Goal: Task Accomplishment & Management: Manage account settings

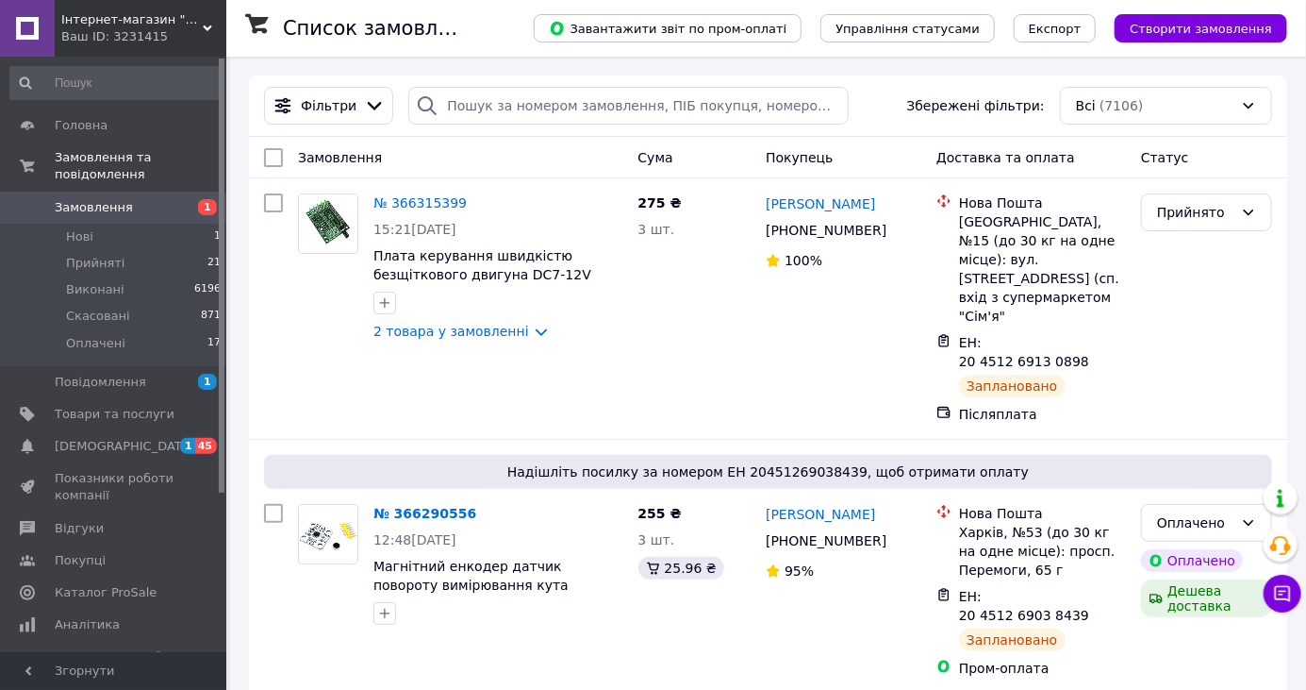
click at [370, 106] on icon at bounding box center [375, 106] width 14 height 8
click at [369, 104] on icon at bounding box center [374, 105] width 21 height 21
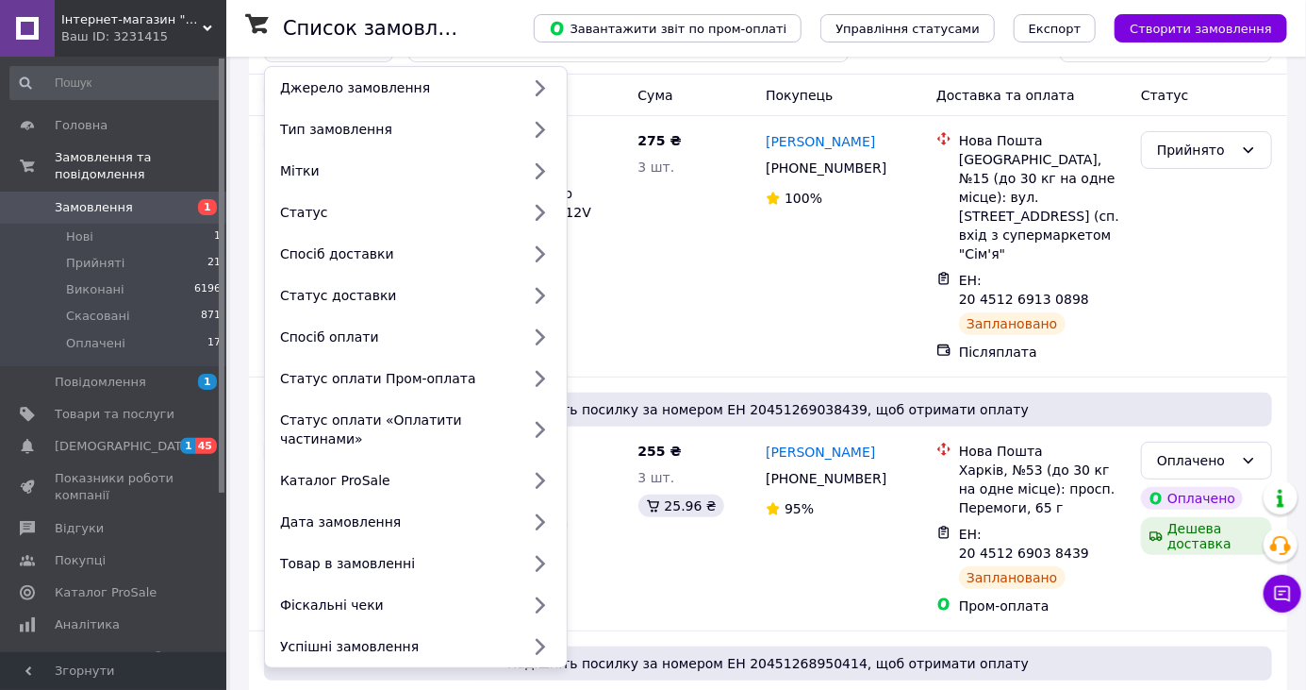
scroll to position [64, 0]
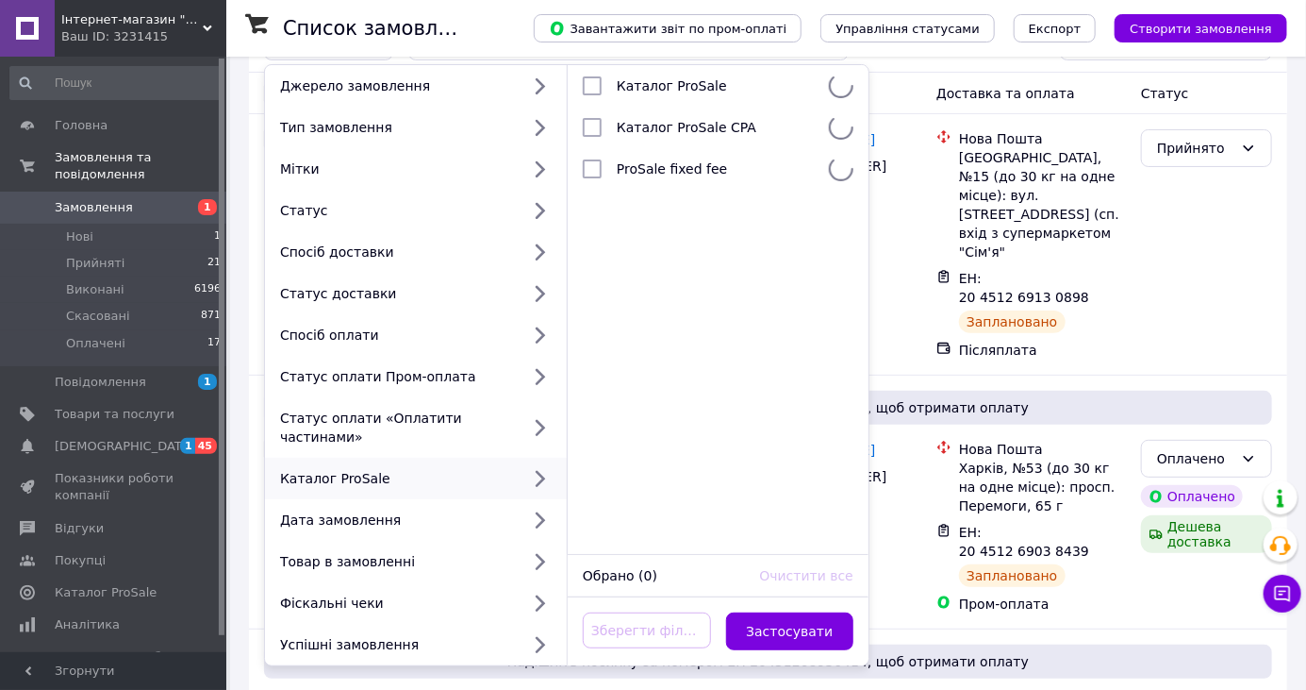
click at [536, 604] on icon at bounding box center [539, 603] width 25 height 25
click at [621, 120] on span "Замовлення без чеків" at bounding box center [692, 127] width 151 height 15
click at [597, 122] on input "checkbox" at bounding box center [592, 127] width 19 height 19
click at [647, 130] on span "Замовлення без чеків" at bounding box center [692, 127] width 151 height 15
checkbox input "true"
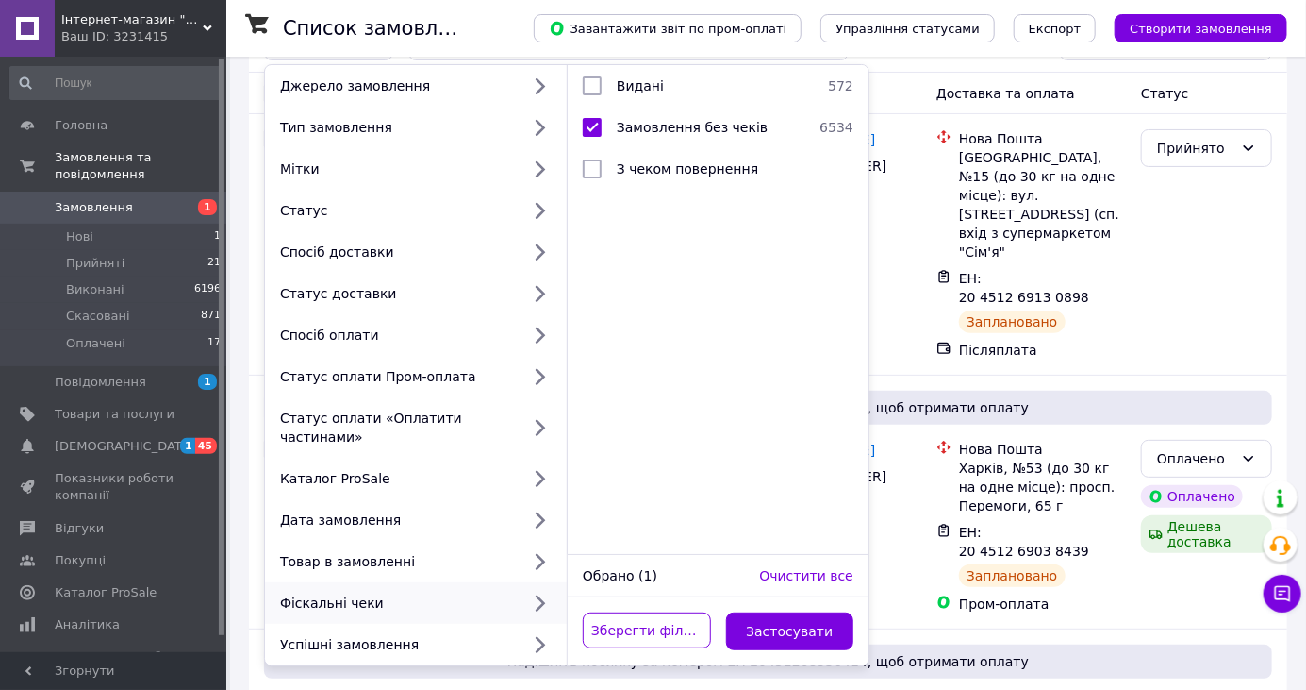
click at [785, 640] on button "Застосувати" at bounding box center [790, 631] width 128 height 38
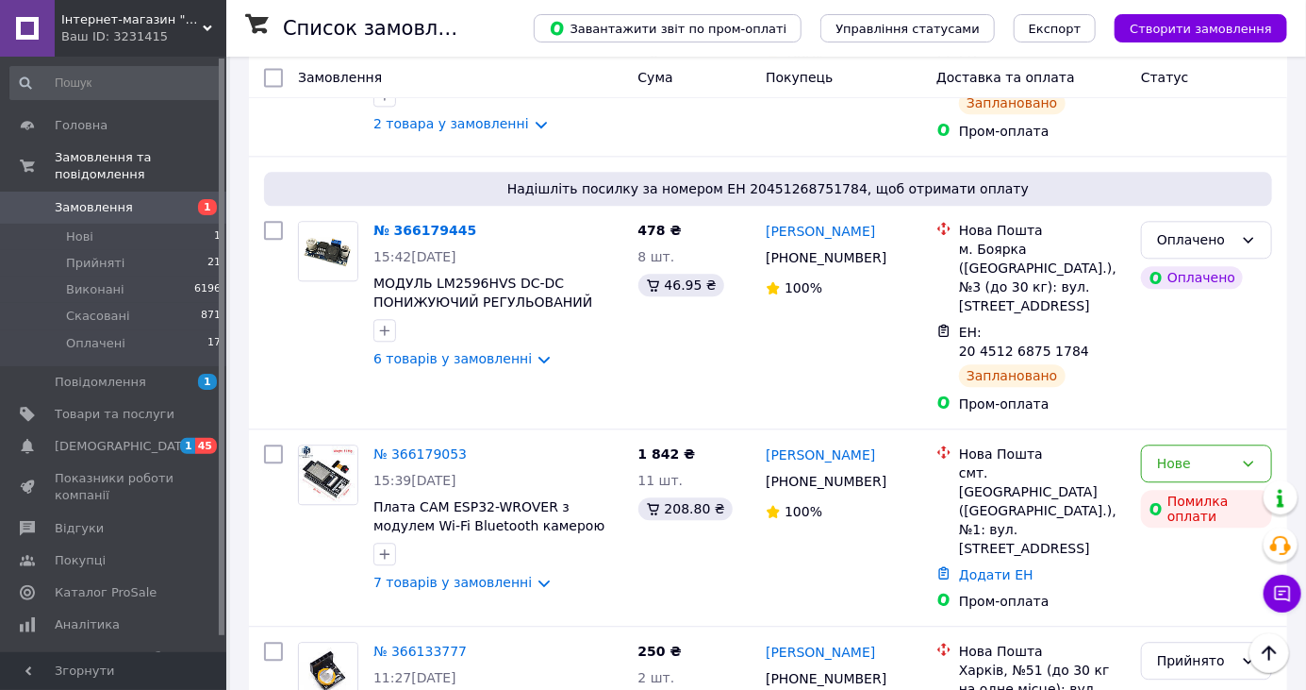
scroll to position [1875, 0]
click at [444, 445] on link "№ 366179053" at bounding box center [420, 452] width 93 height 15
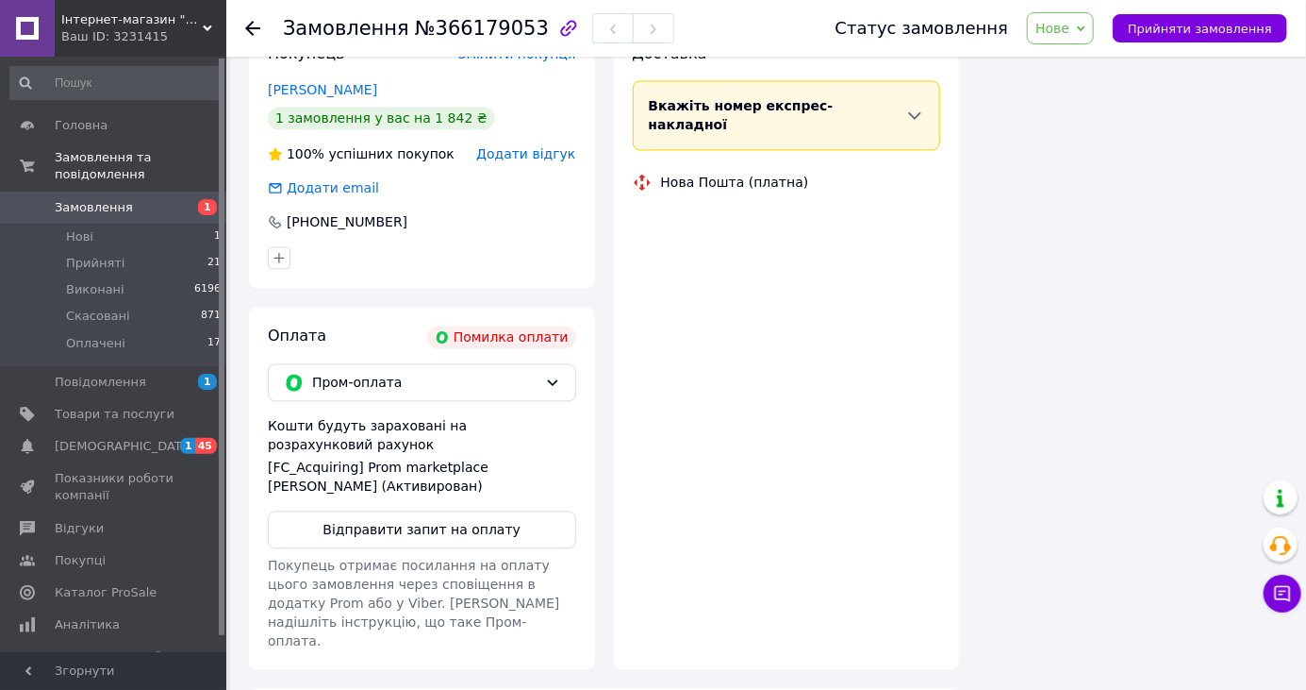
scroll to position [1569, 0]
click at [528, 512] on button "Відправити запит на оплату" at bounding box center [422, 531] width 308 height 38
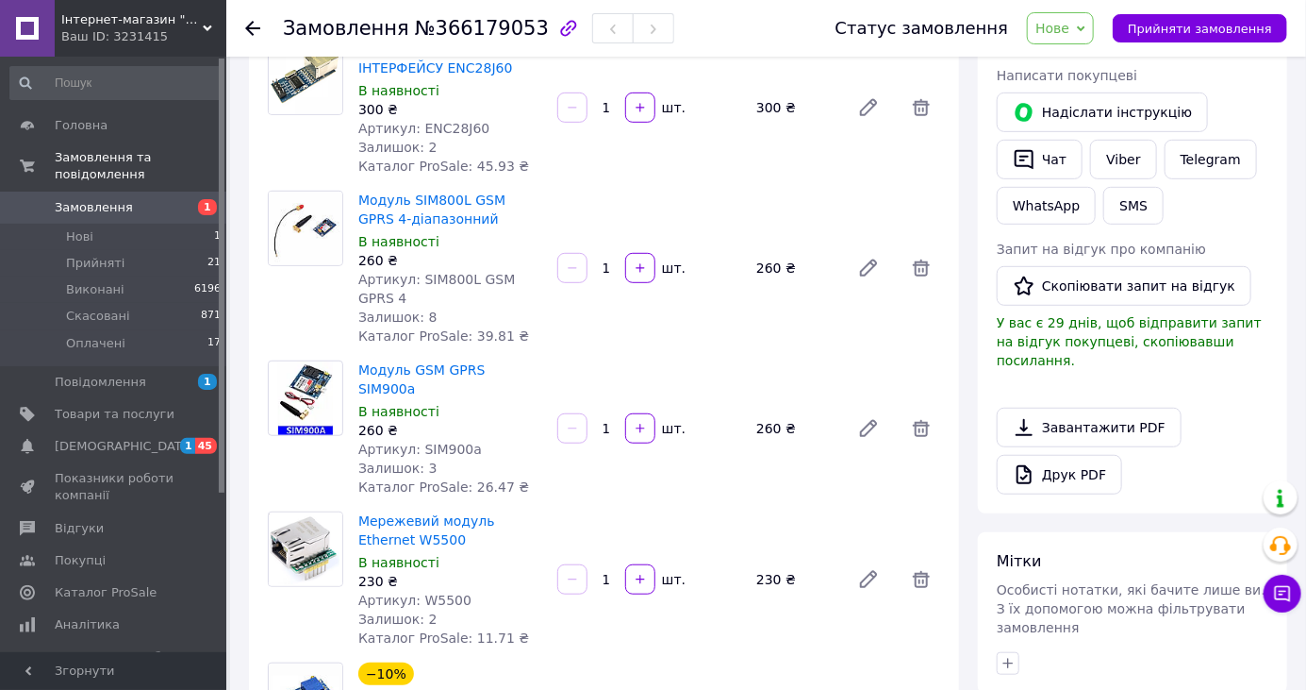
scroll to position [309, 0]
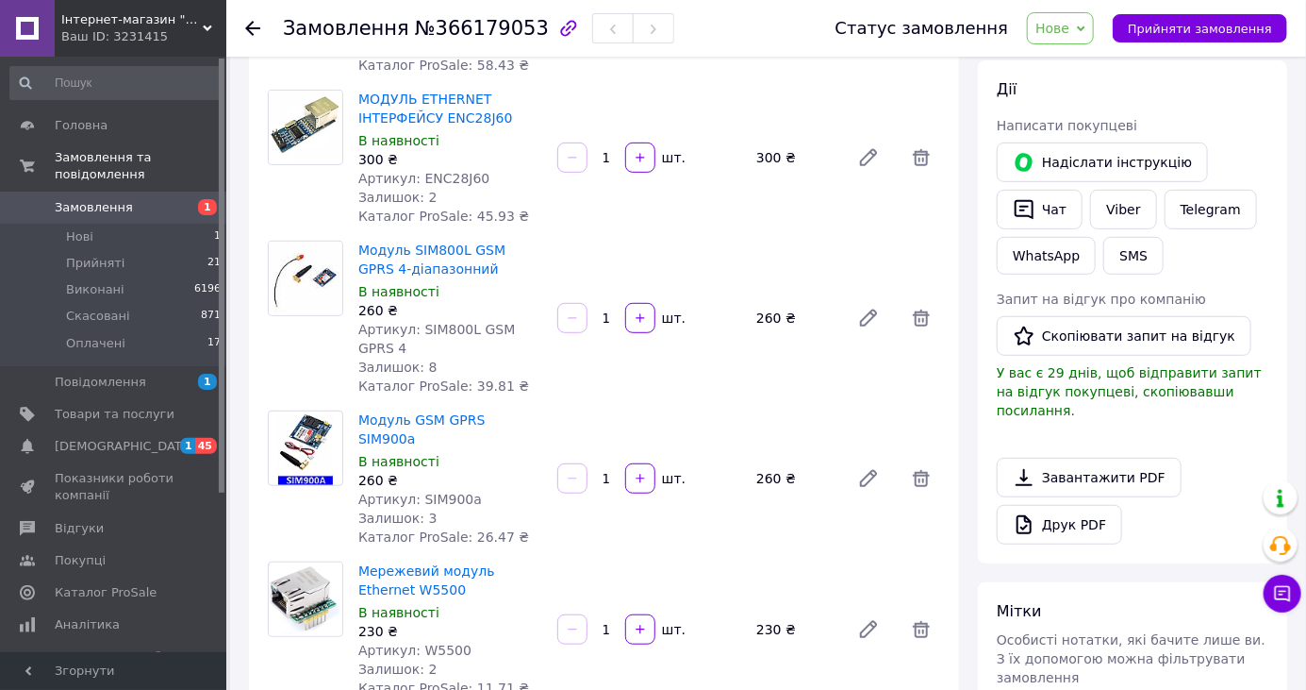
click at [254, 25] on icon at bounding box center [252, 28] width 15 height 15
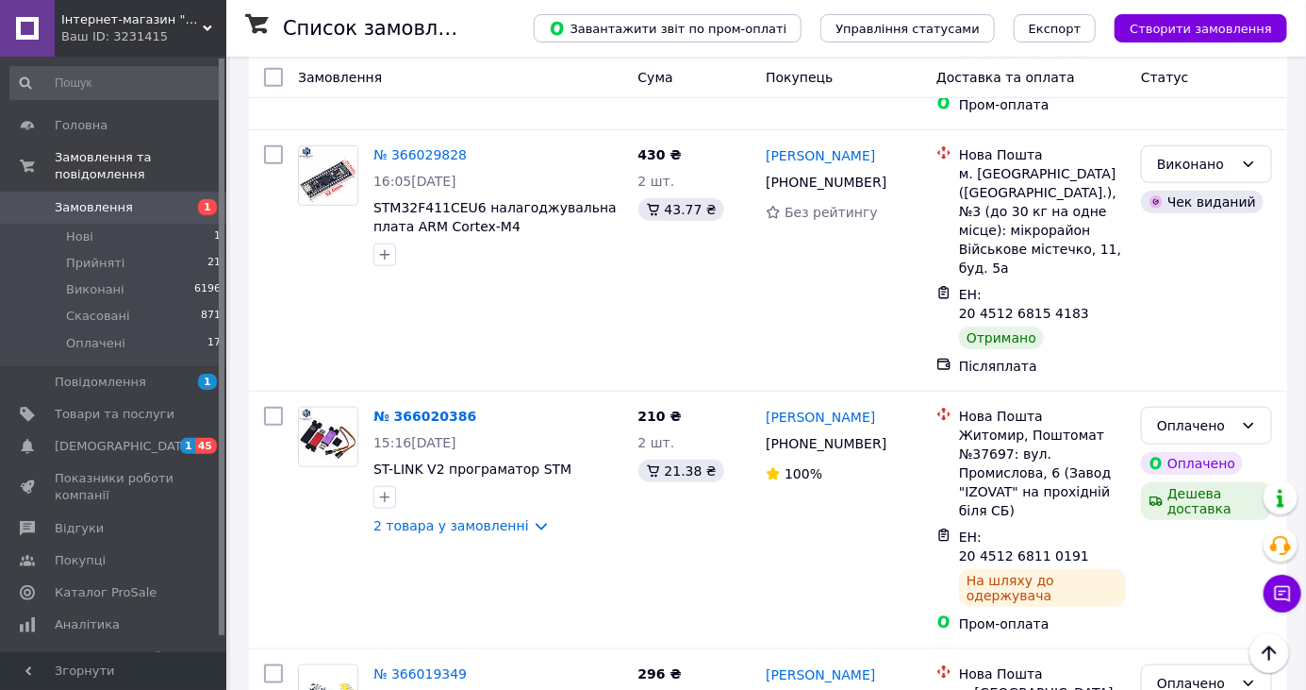
scroll to position [3803, 0]
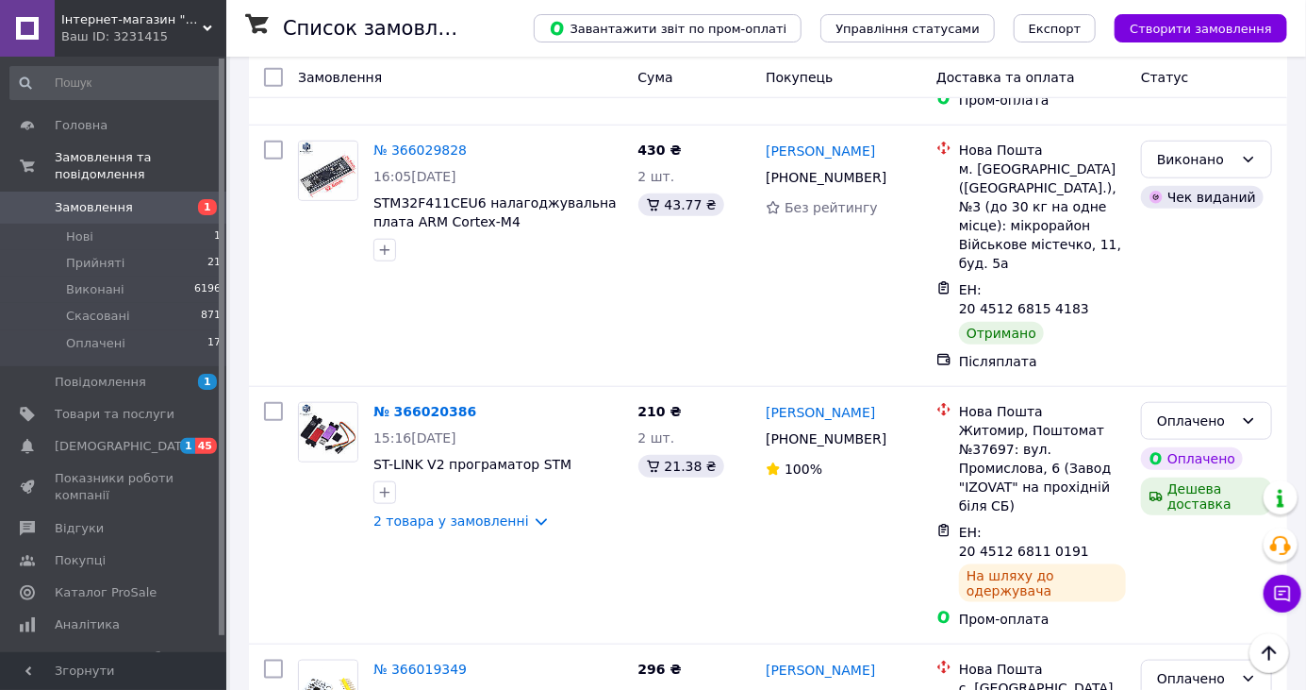
click at [1203, 611] on li "Виконано" at bounding box center [1206, 610] width 129 height 34
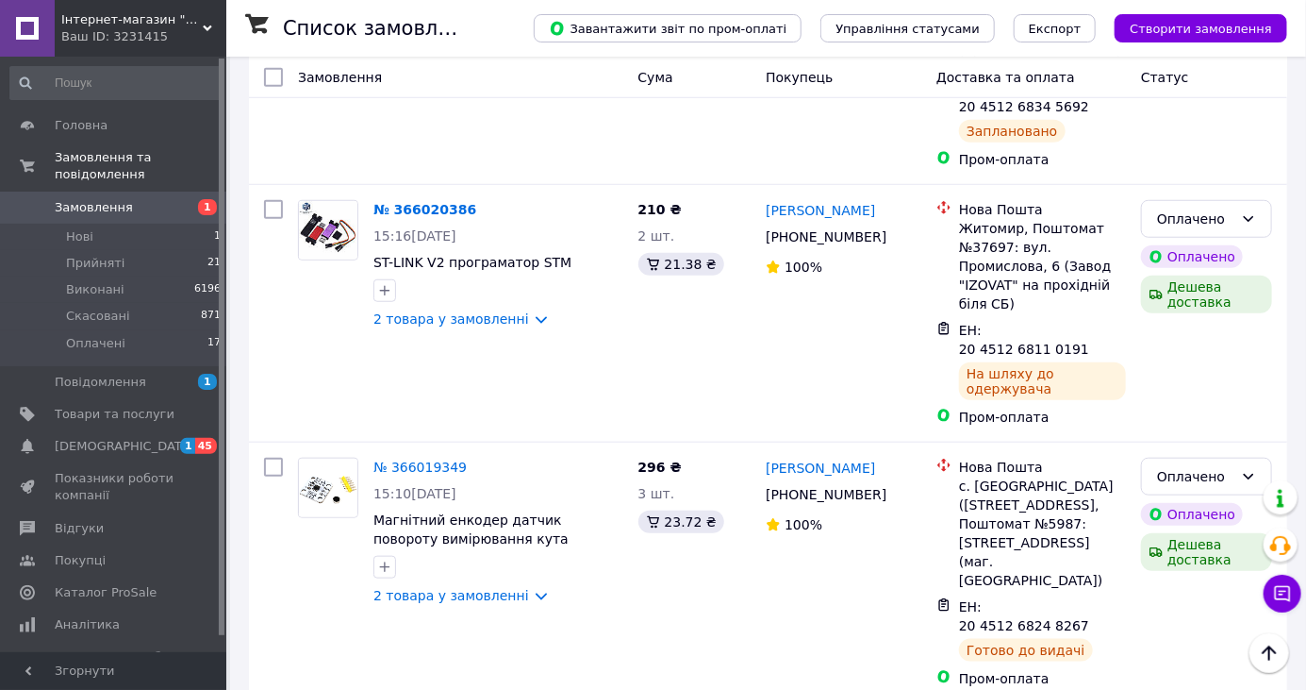
scroll to position [3766, 0]
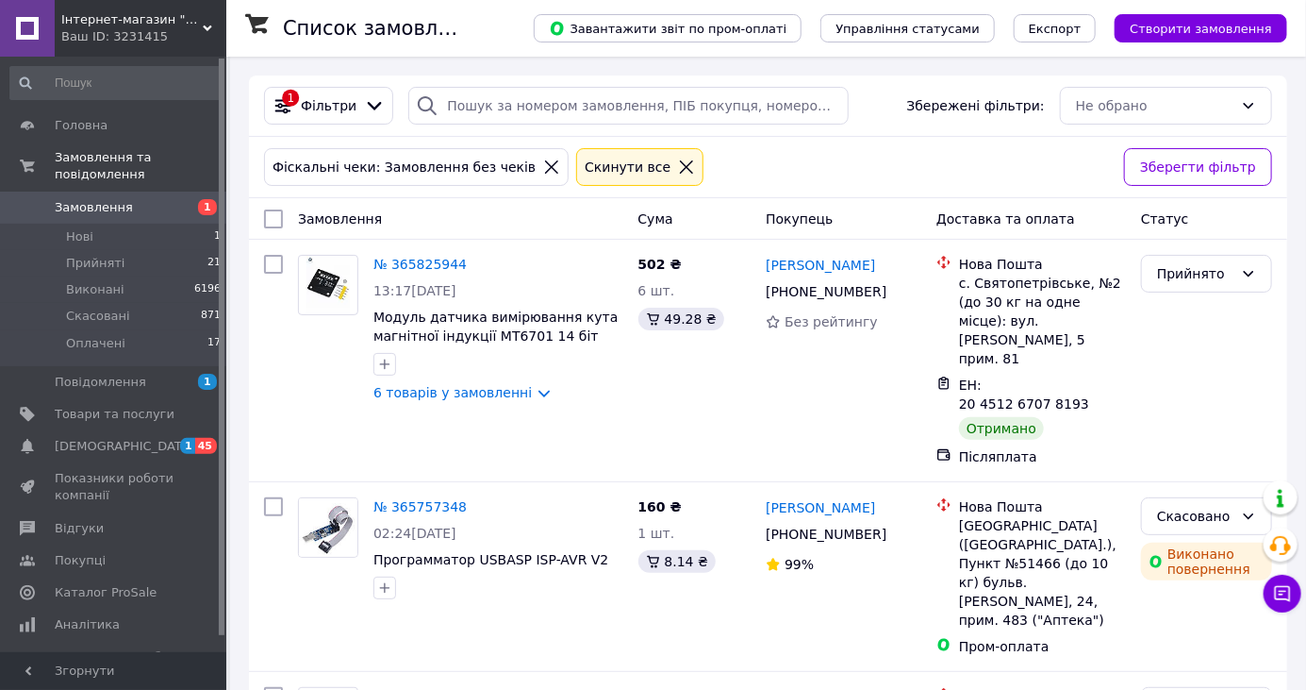
click at [1228, 267] on div "Прийнято" at bounding box center [1195, 273] width 76 height 21
click at [1218, 311] on li "Виконано" at bounding box center [1206, 314] width 129 height 34
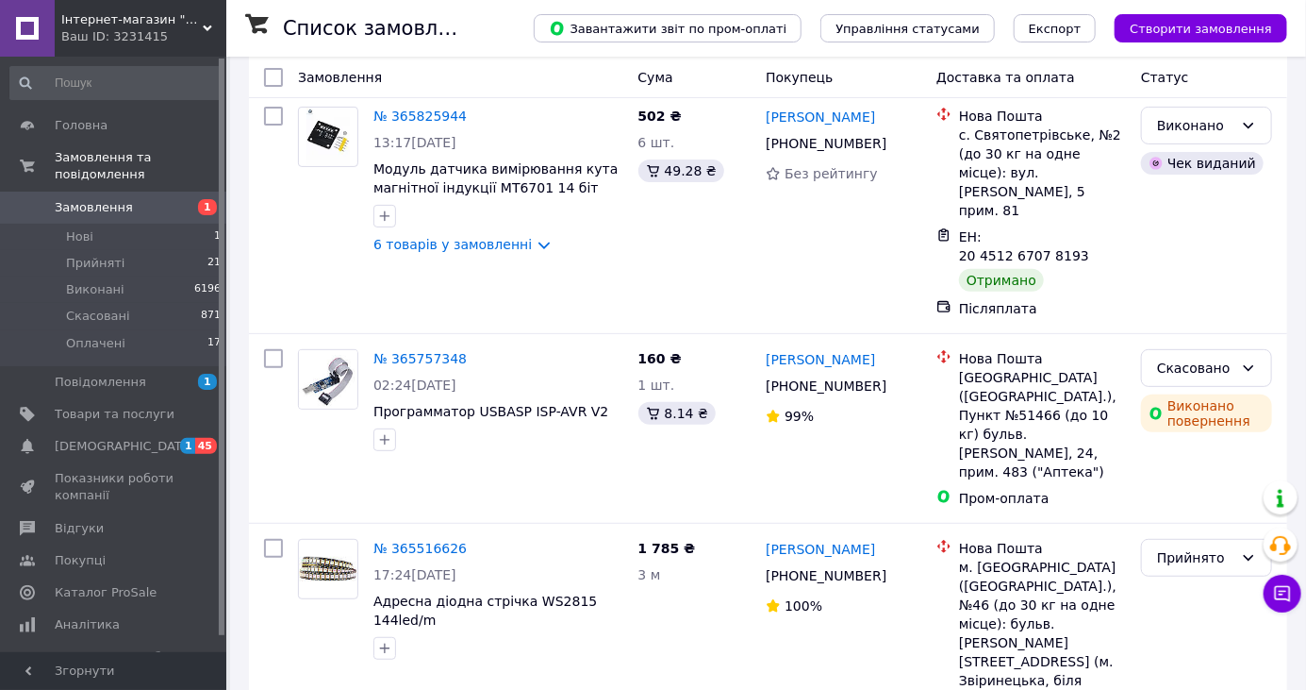
scroll to position [150, 0]
click at [1245, 548] on icon at bounding box center [1248, 555] width 15 height 15
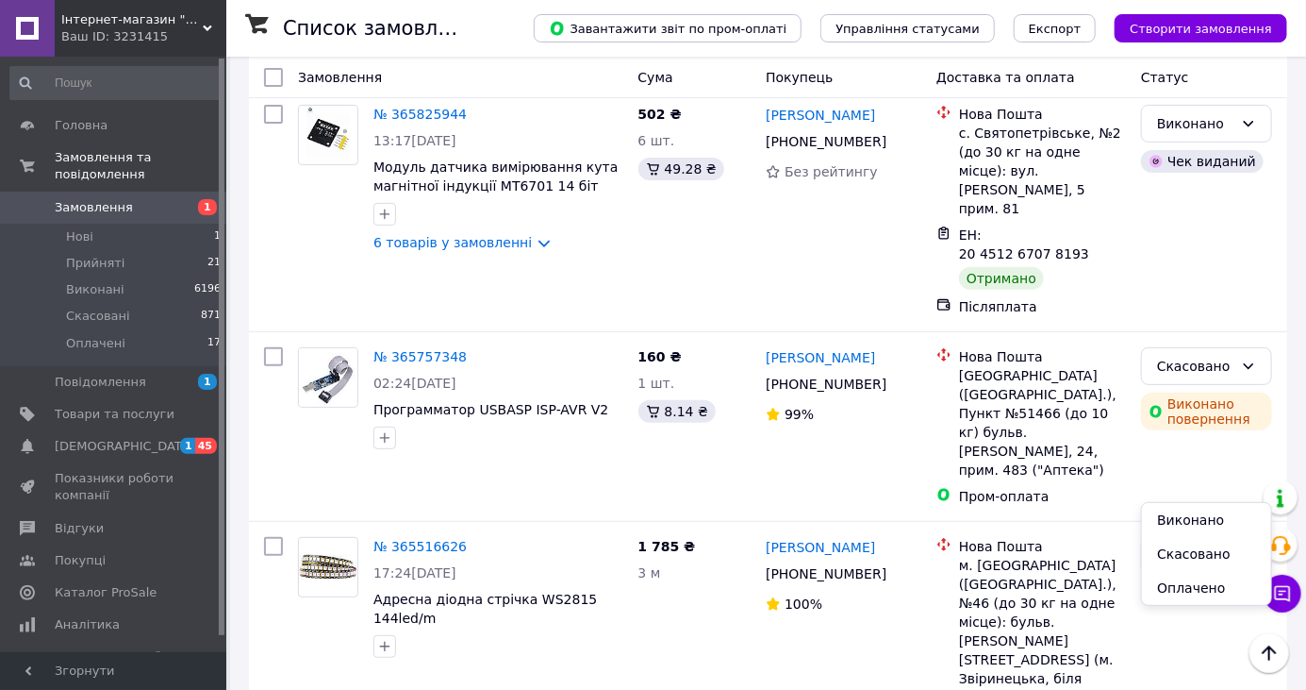
click at [1215, 522] on li "Виконано" at bounding box center [1206, 520] width 129 height 34
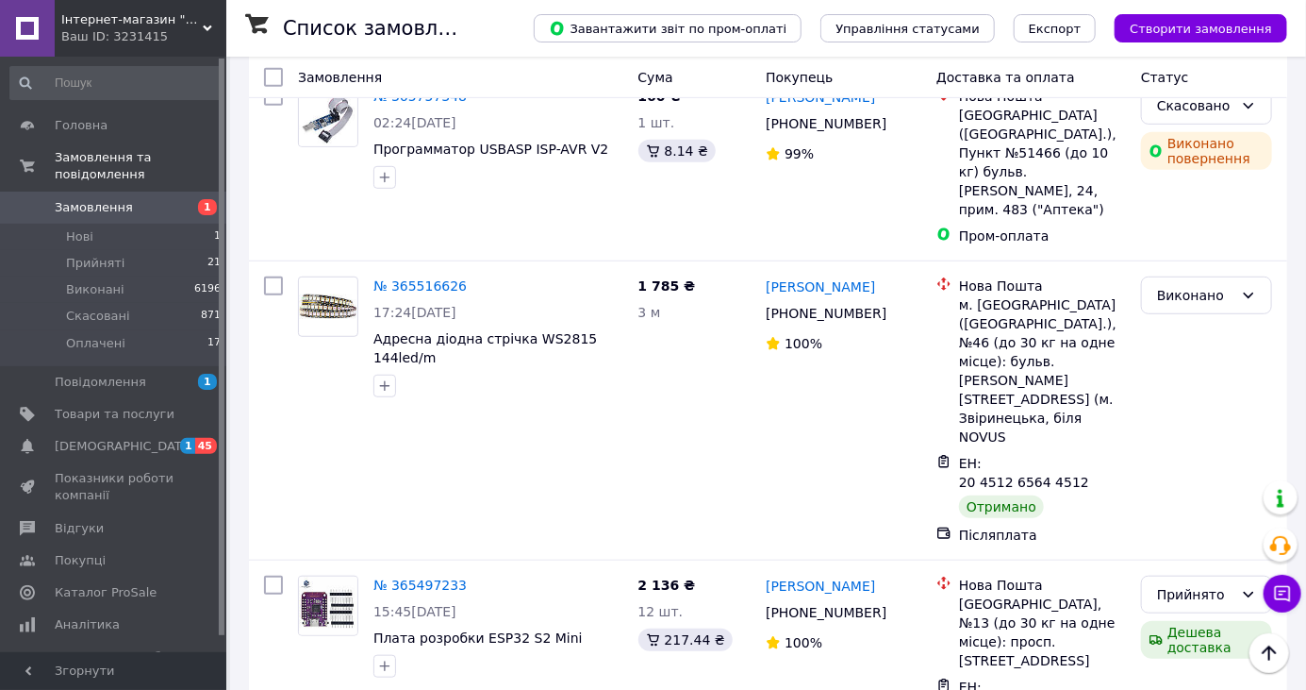
scroll to position [412, 0]
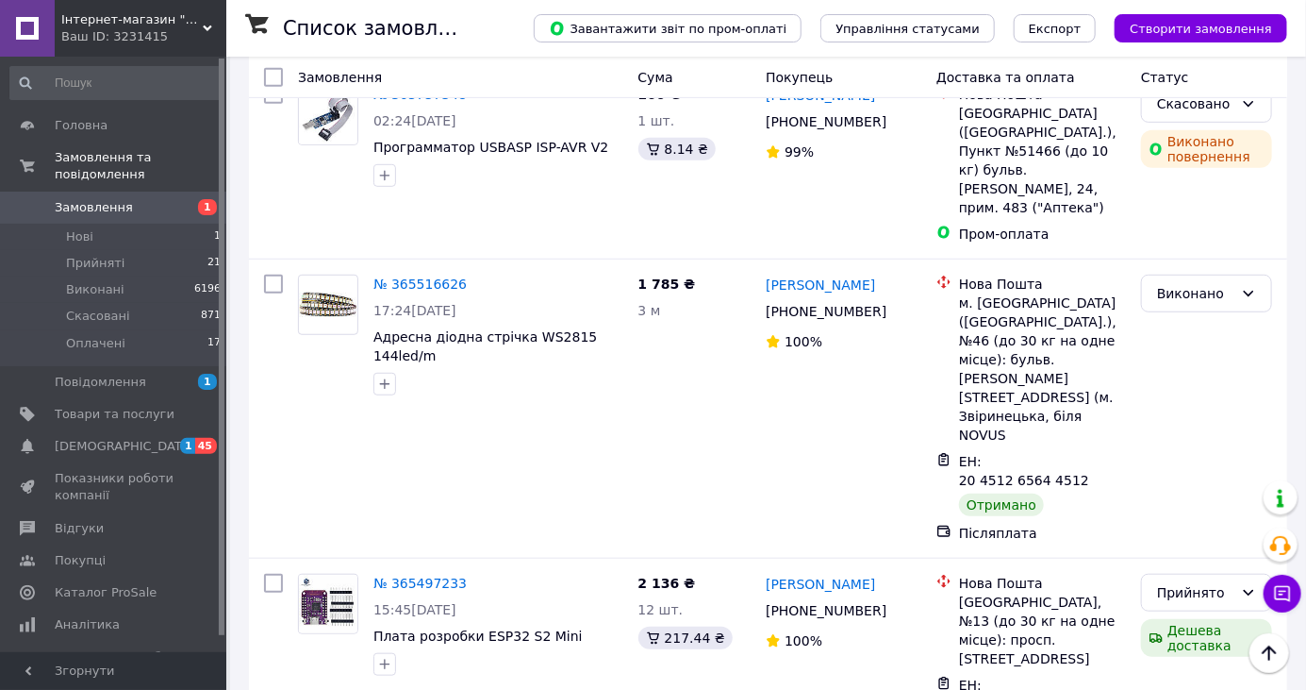
click at [1225, 582] on div "Прийнято" at bounding box center [1195, 592] width 76 height 21
click at [1212, 475] on li "Виконано" at bounding box center [1206, 481] width 129 height 34
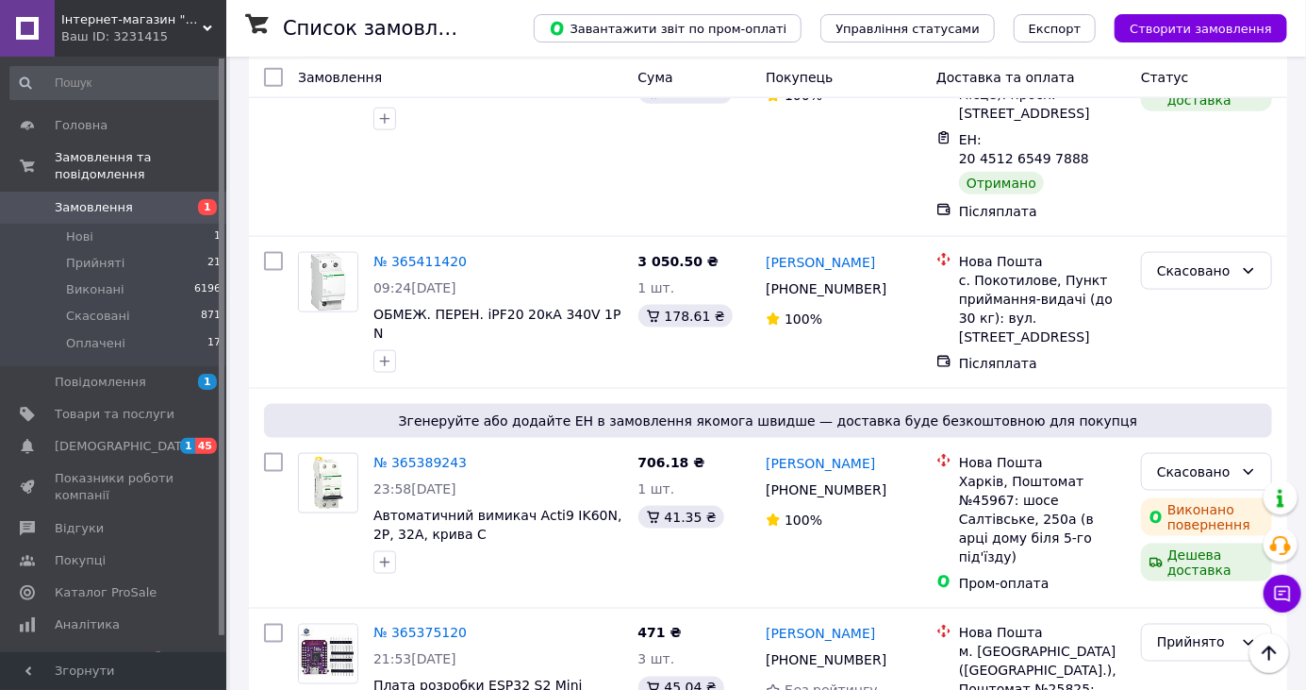
scroll to position [961, 0]
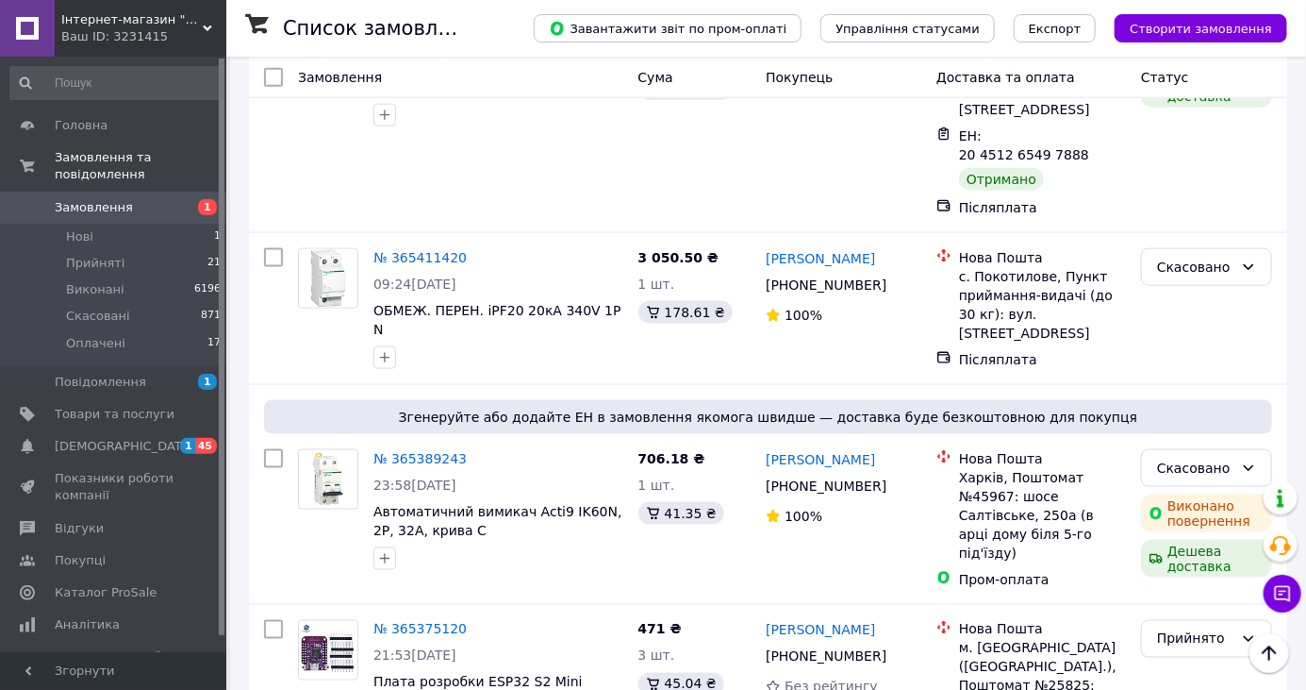
click at [1223, 628] on div "Прийнято" at bounding box center [1195, 638] width 76 height 21
click at [1207, 463] on li "Виконано" at bounding box center [1206, 459] width 129 height 34
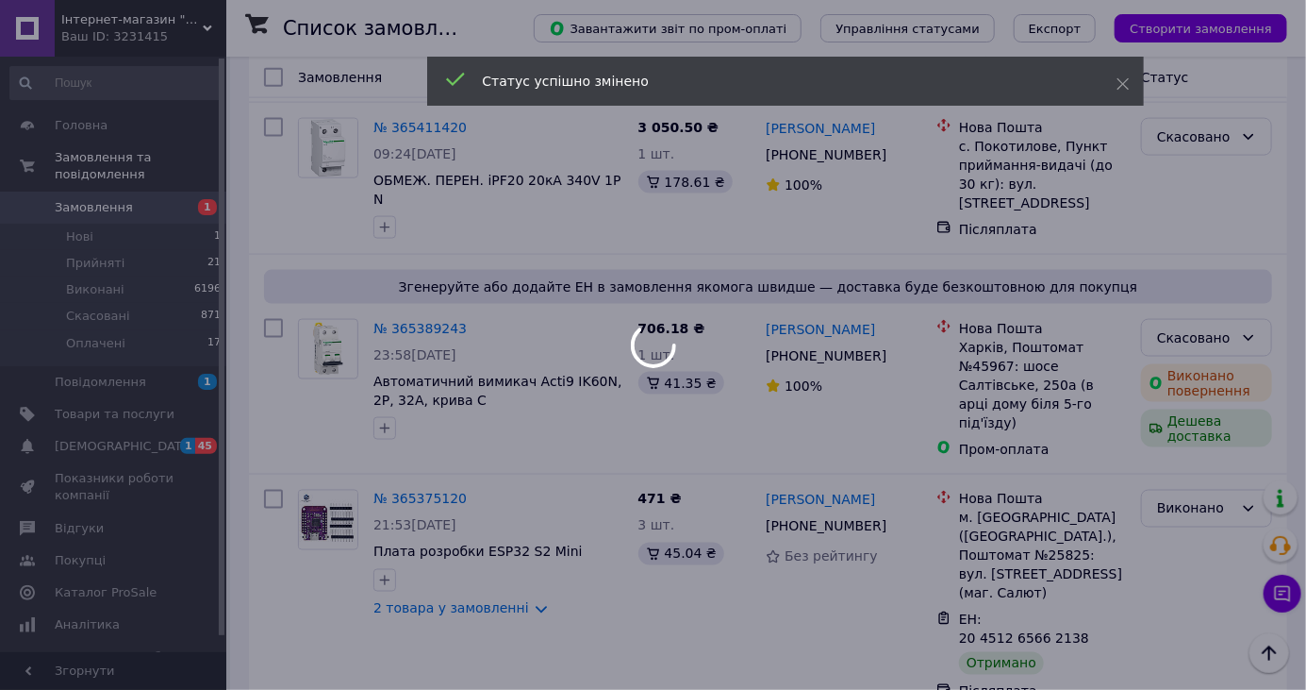
scroll to position [1097, 0]
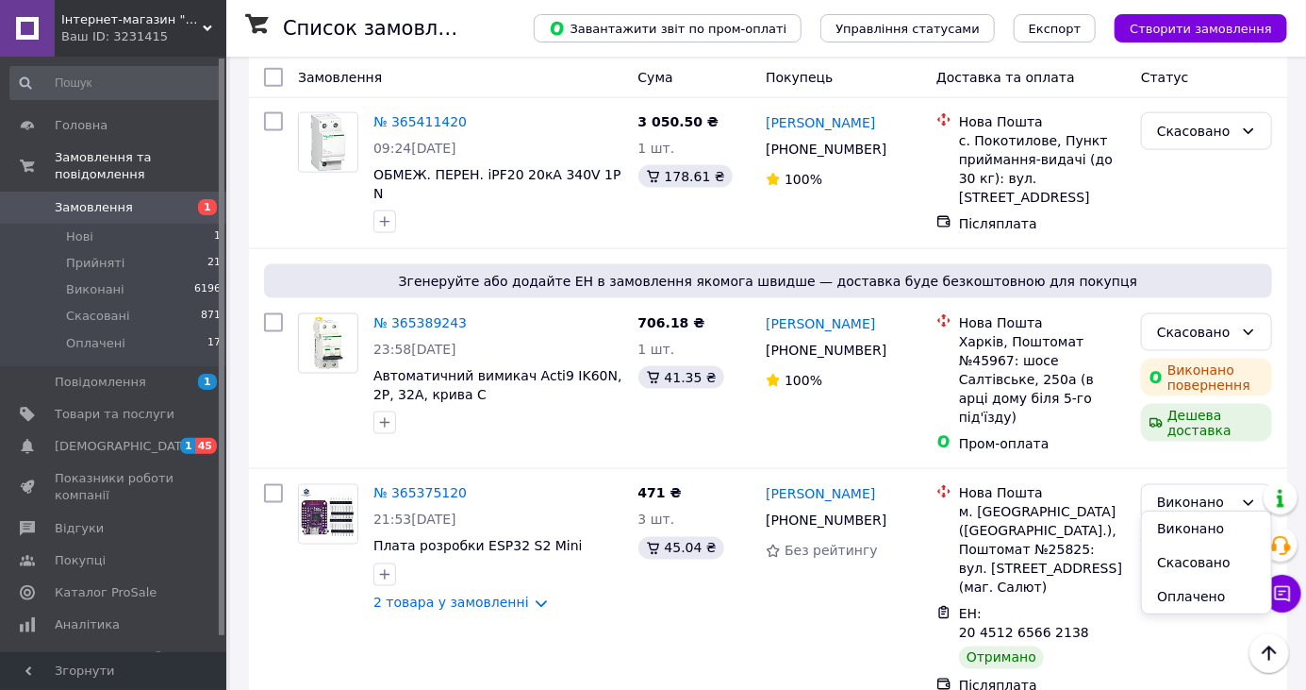
click at [1195, 524] on li "Виконано" at bounding box center [1206, 528] width 129 height 34
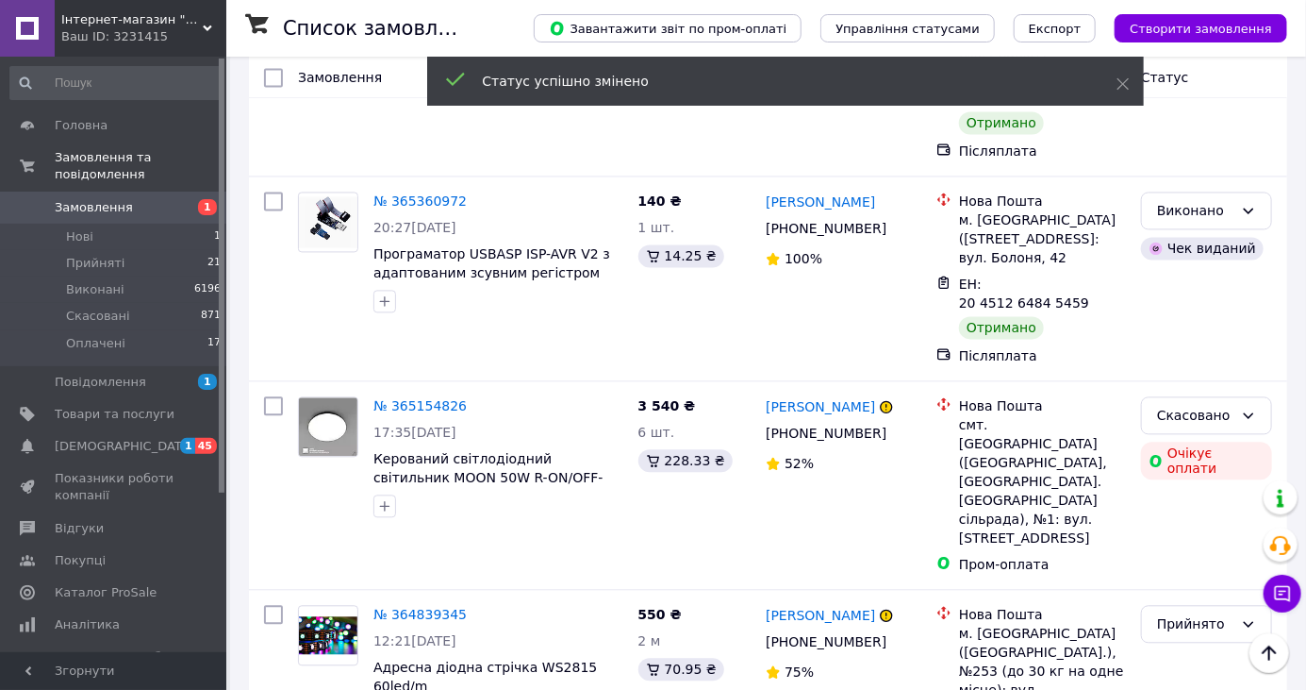
scroll to position [1639, 0]
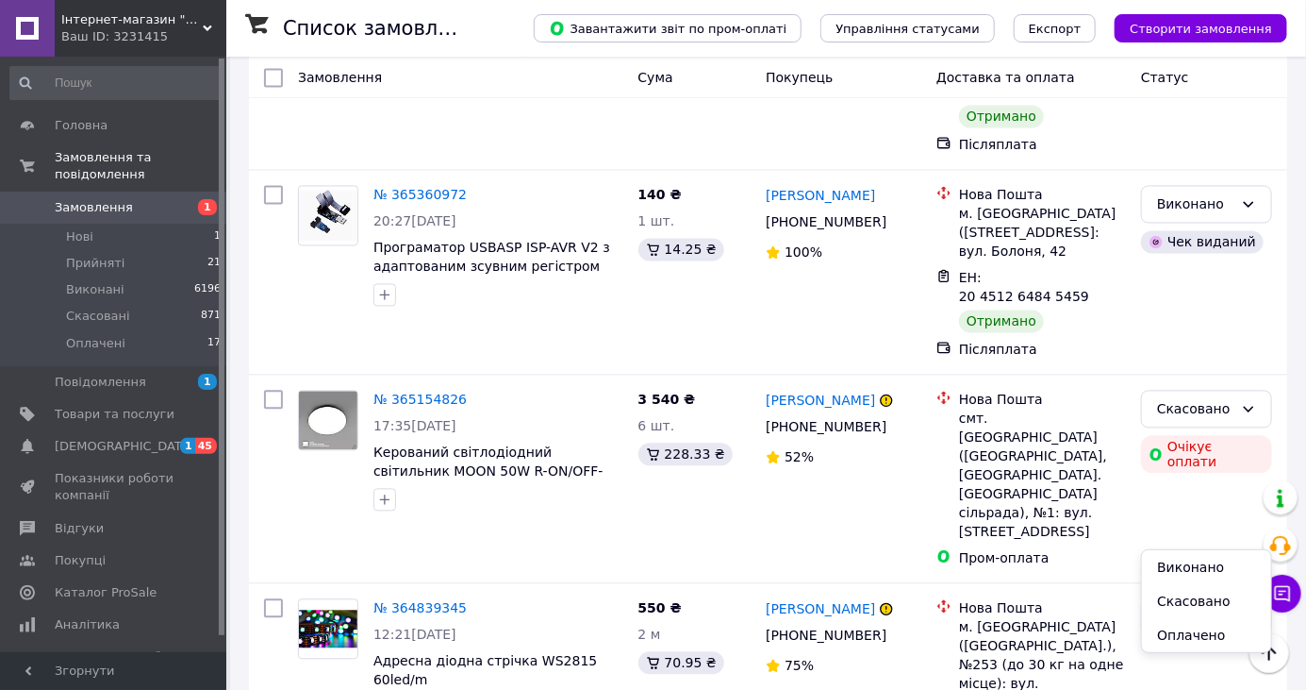
click at [1186, 568] on li "Виконано" at bounding box center [1206, 567] width 129 height 34
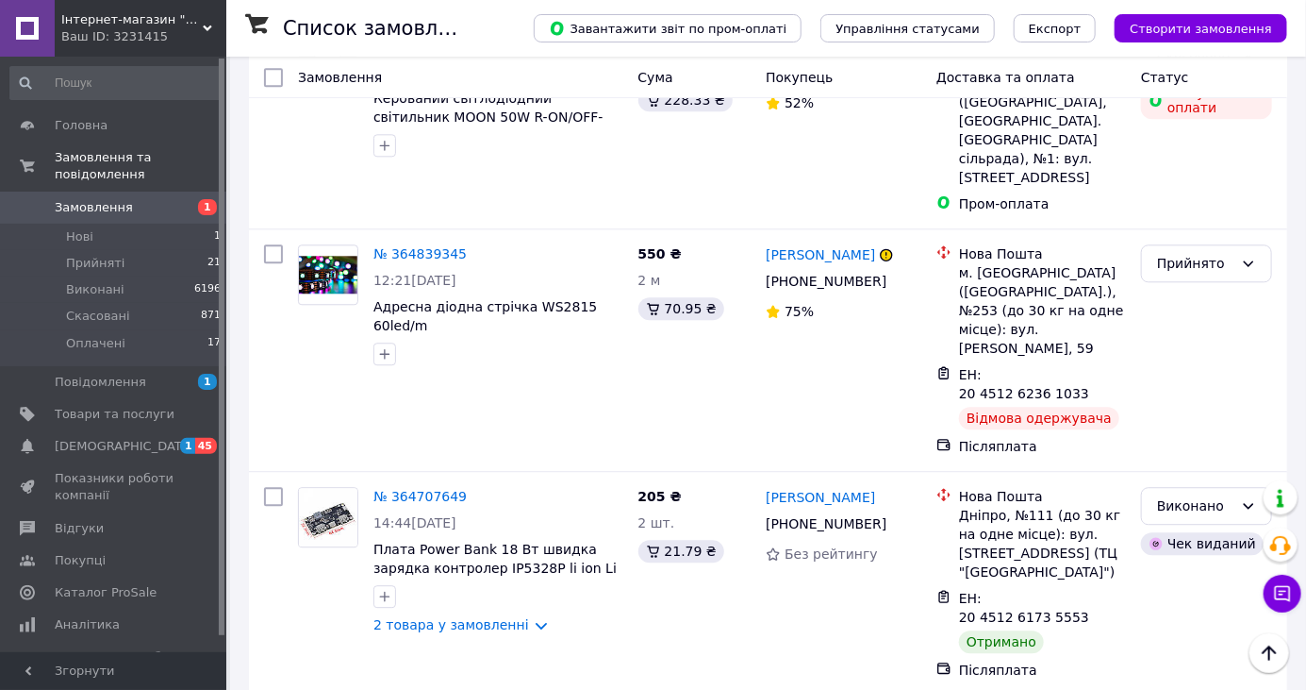
scroll to position [1994, 0]
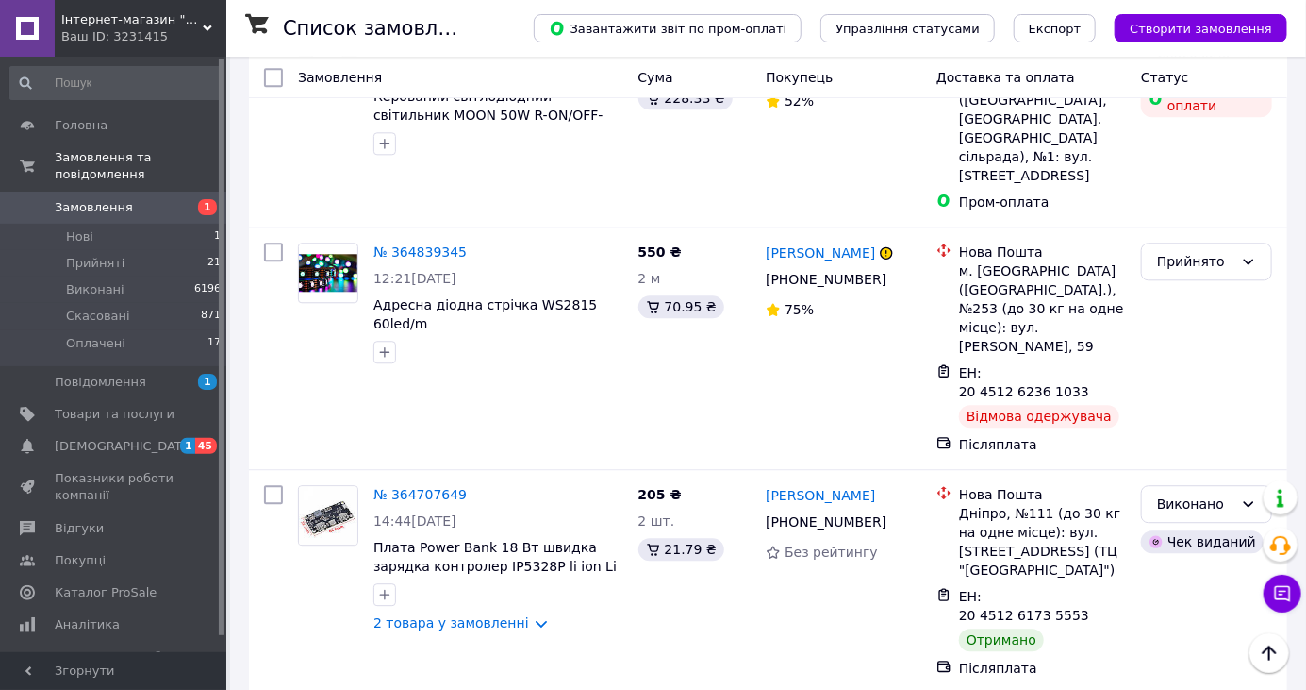
click at [1223, 418] on li "Виконано" at bounding box center [1206, 416] width 129 height 34
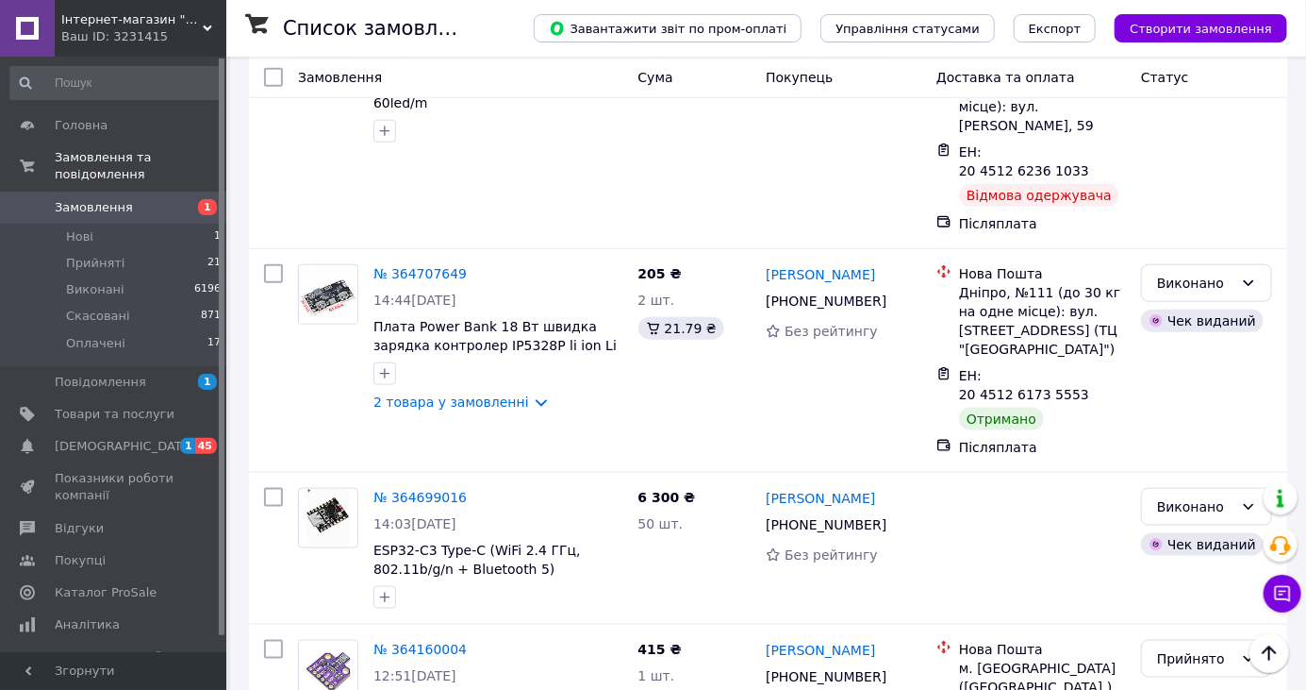
scroll to position [0, 0]
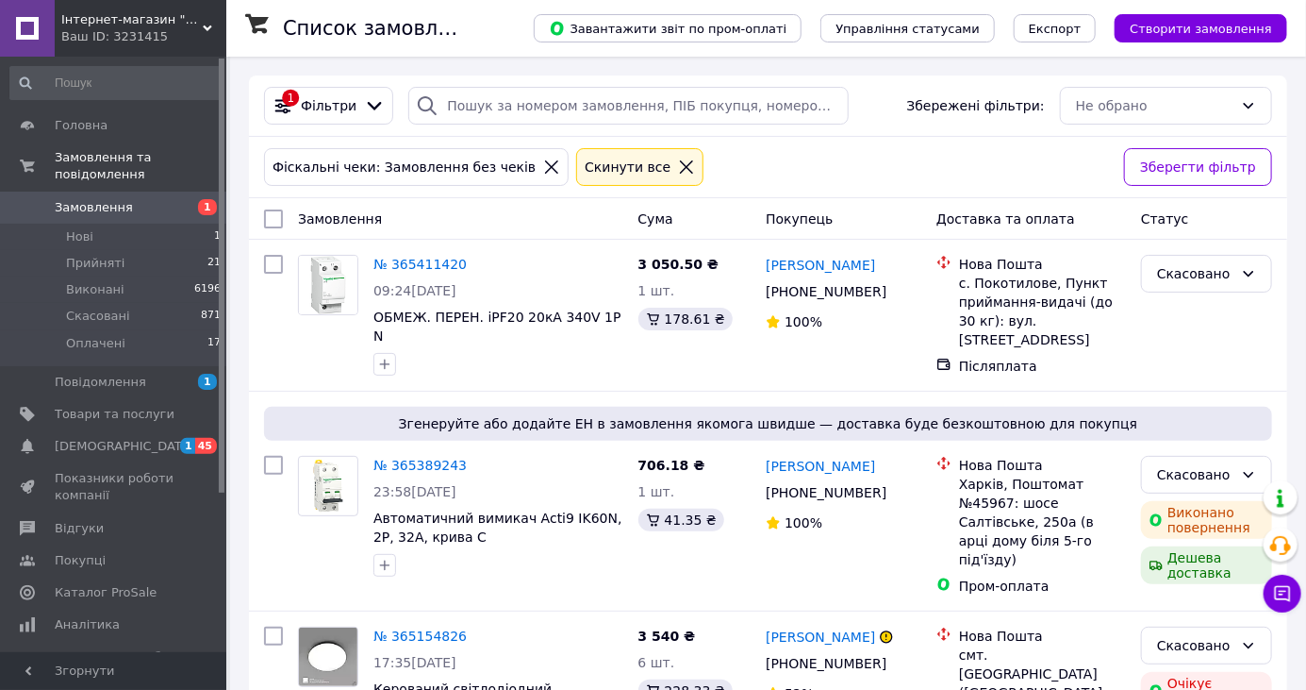
click at [0, 32] on link at bounding box center [27, 28] width 55 height 57
